Goal: Contribute content

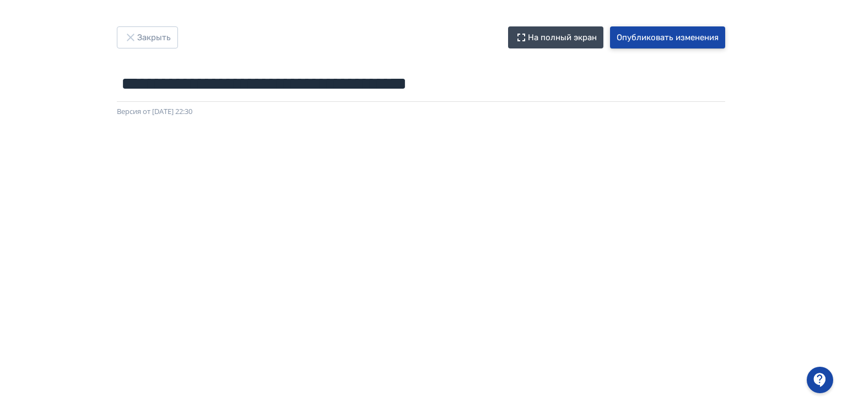
click at [640, 34] on button "Опубликовать изменения" at bounding box center [667, 37] width 115 height 22
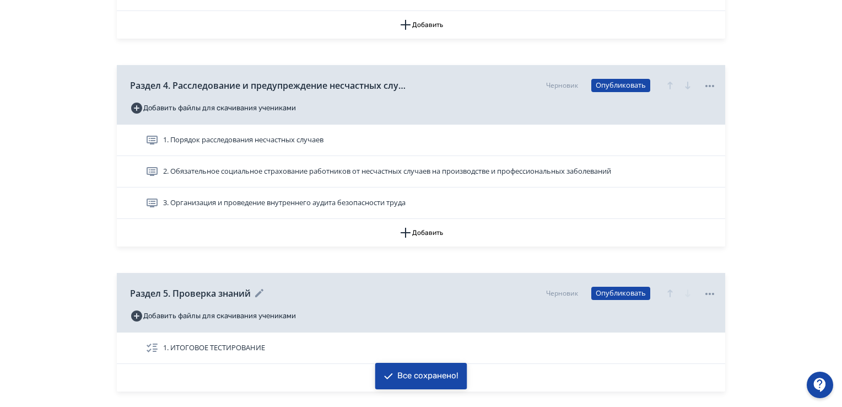
scroll to position [1039, 0]
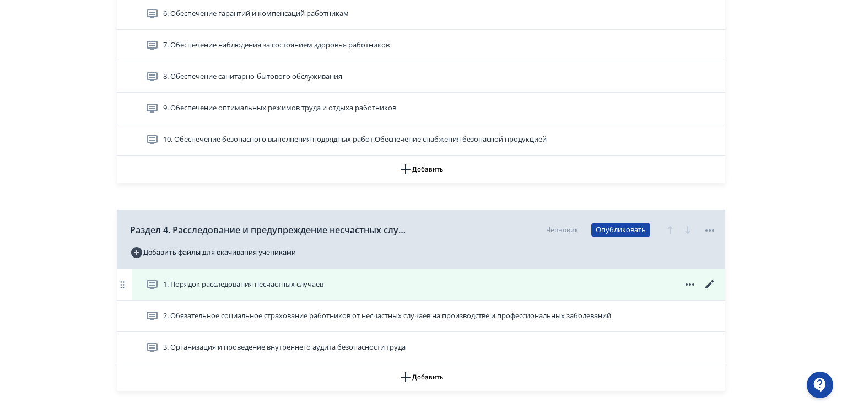
click at [712, 281] on icon at bounding box center [709, 284] width 13 height 13
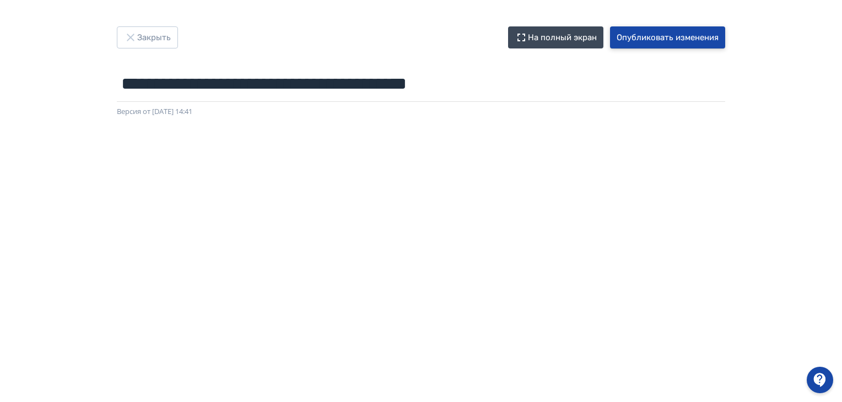
click at [656, 41] on button "Опубликовать изменения" at bounding box center [667, 37] width 115 height 22
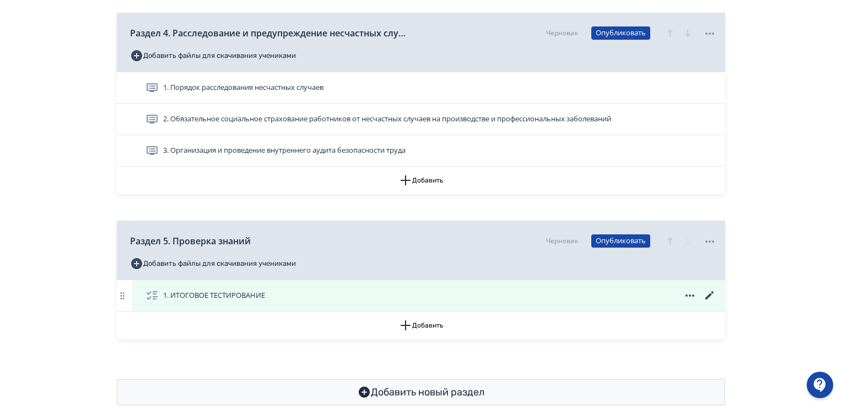
scroll to position [1260, 0]
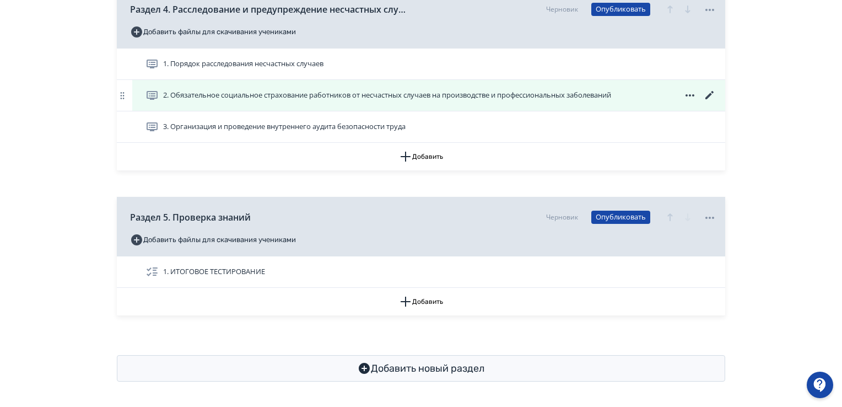
click at [710, 90] on icon at bounding box center [709, 95] width 13 height 13
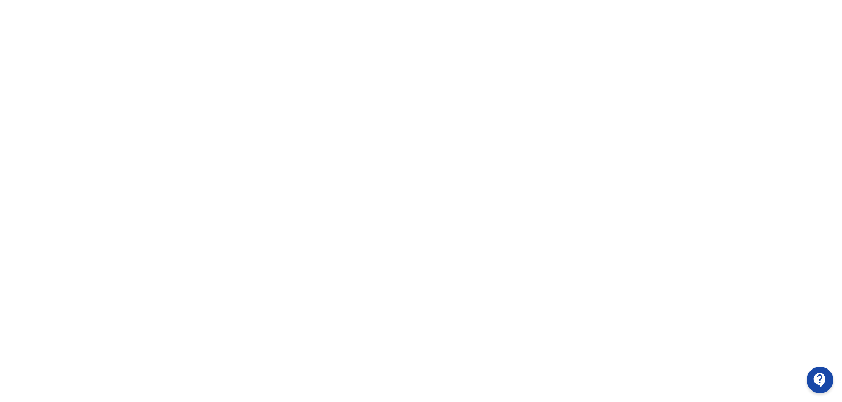
scroll to position [233, 0]
